Goal: Information Seeking & Learning: Learn about a topic

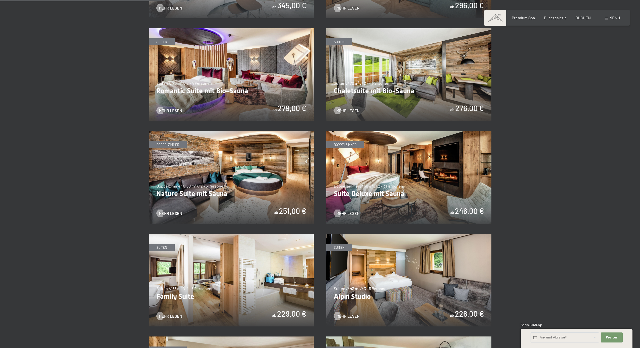
scroll to position [409, 0]
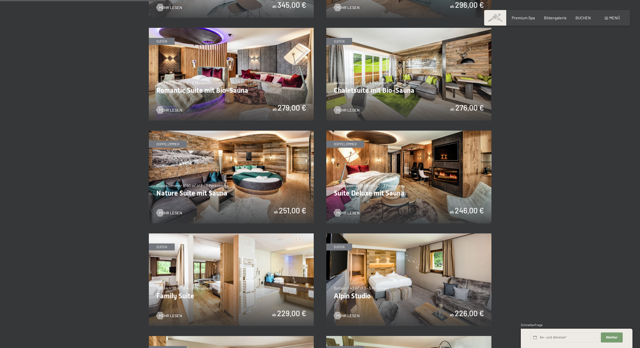
click at [419, 170] on img at bounding box center [408, 177] width 165 height 93
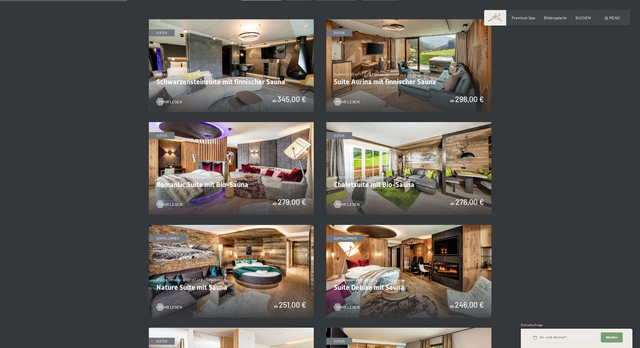
scroll to position [315, 0]
click at [395, 173] on img at bounding box center [408, 168] width 165 height 93
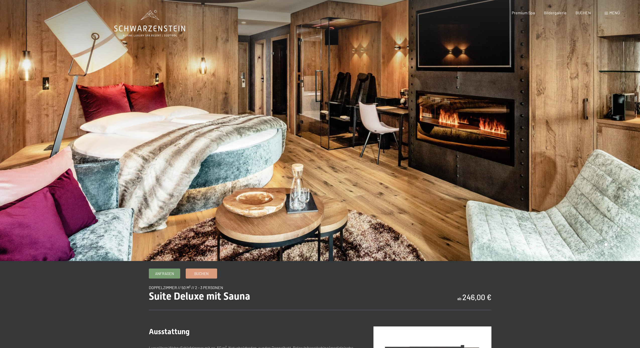
click at [630, 114] on div at bounding box center [480, 130] width 320 height 261
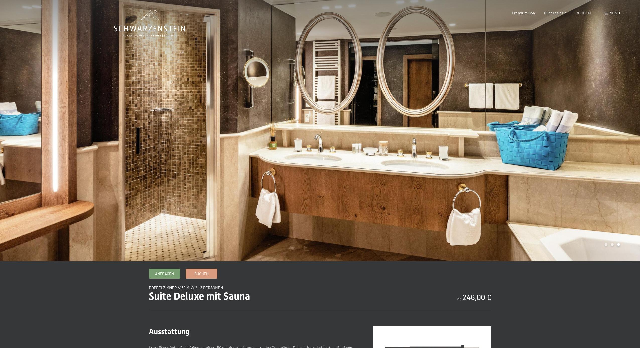
click at [630, 115] on div at bounding box center [480, 130] width 320 height 261
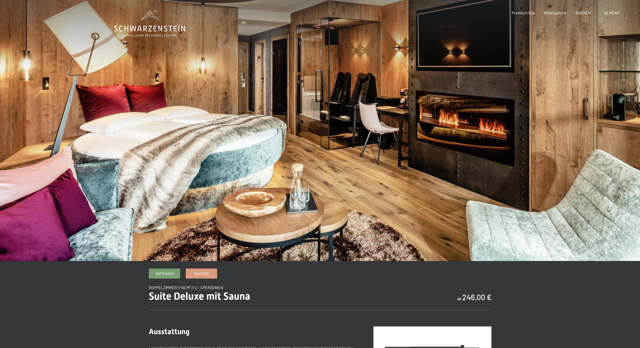
click at [630, 115] on div at bounding box center [480, 130] width 320 height 261
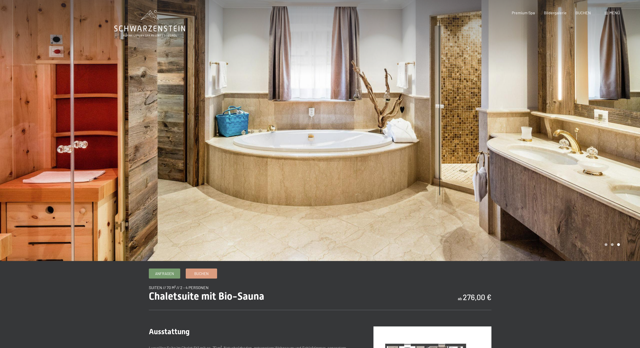
click at [575, 153] on div at bounding box center [480, 130] width 320 height 261
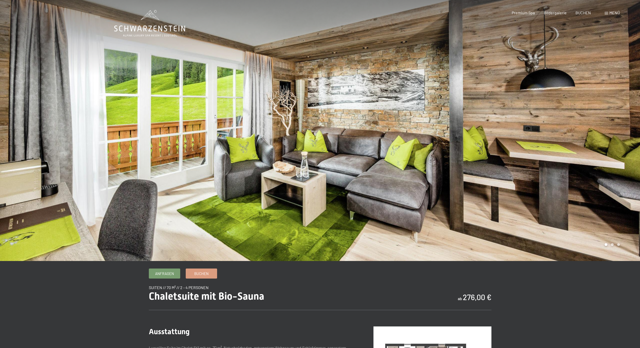
click at [575, 153] on div at bounding box center [480, 130] width 320 height 261
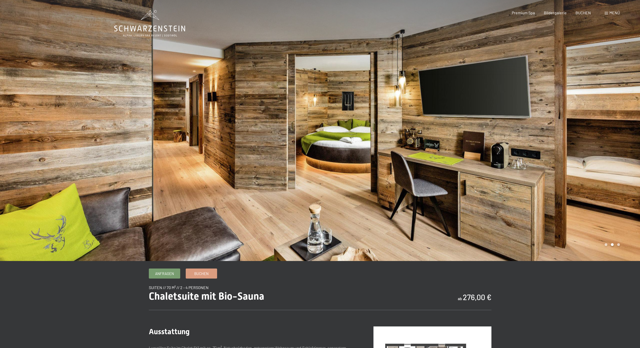
click at [575, 153] on div at bounding box center [480, 130] width 320 height 261
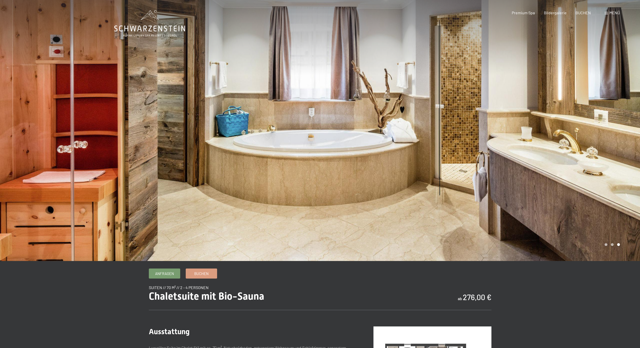
click at [575, 153] on div at bounding box center [480, 130] width 320 height 261
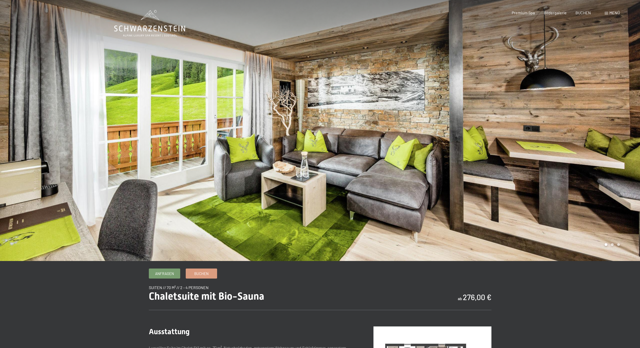
click at [575, 153] on div at bounding box center [480, 130] width 320 height 261
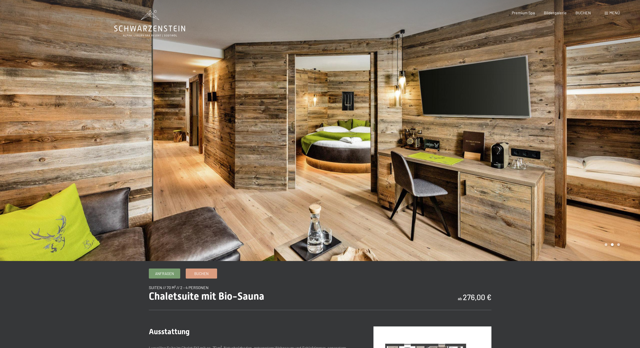
scroll to position [0, 0]
click at [515, 172] on div at bounding box center [480, 130] width 320 height 261
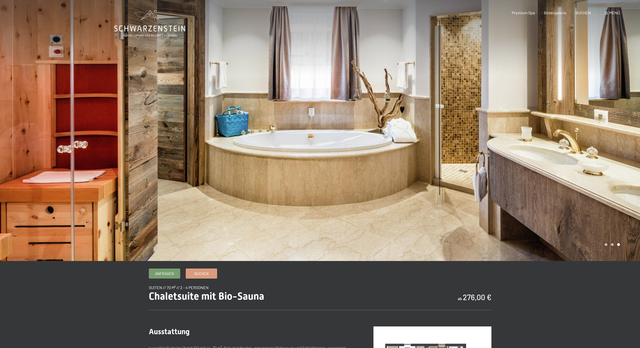
scroll to position [0, 0]
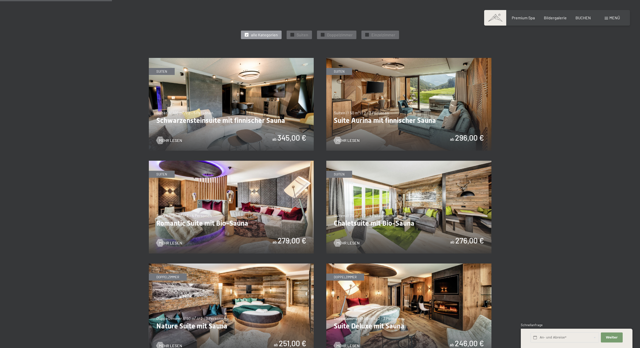
scroll to position [276, 0]
click at [230, 198] on img at bounding box center [231, 206] width 165 height 93
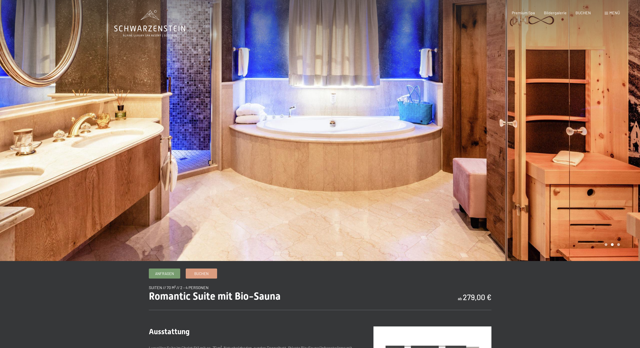
click at [592, 182] on div at bounding box center [480, 130] width 320 height 261
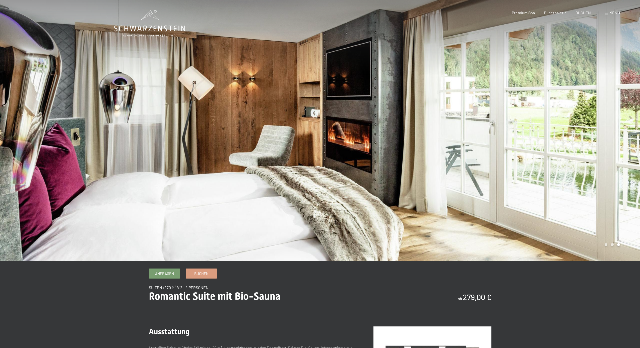
click at [598, 178] on div at bounding box center [480, 130] width 320 height 261
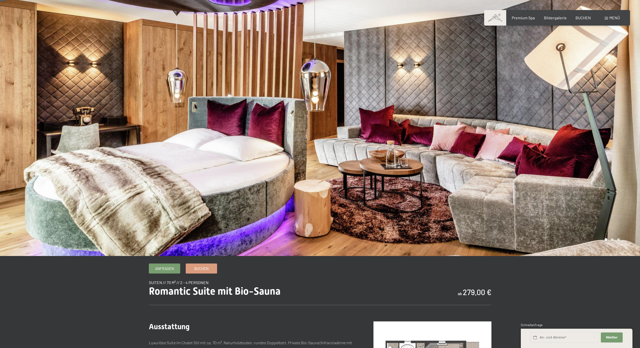
scroll to position [4, 0]
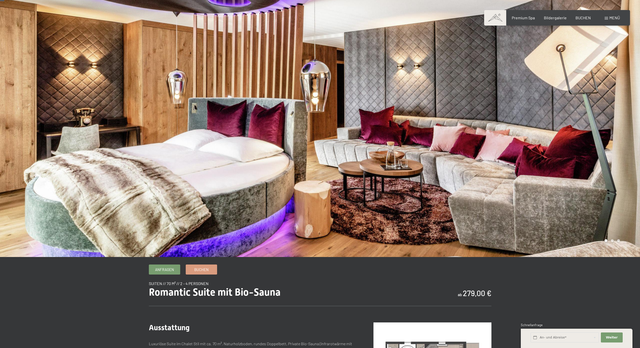
click at [596, 161] on div at bounding box center [480, 126] width 320 height 261
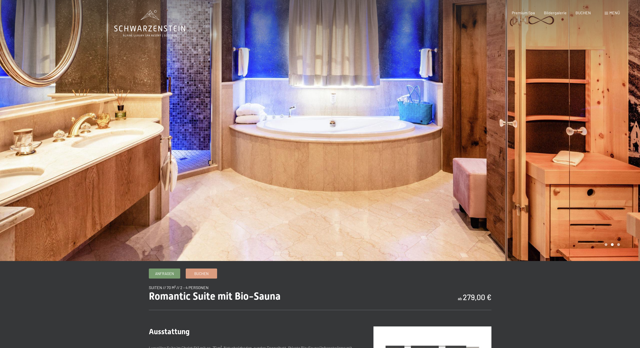
scroll to position [0, 0]
